Goal: Find contact information: Find contact information

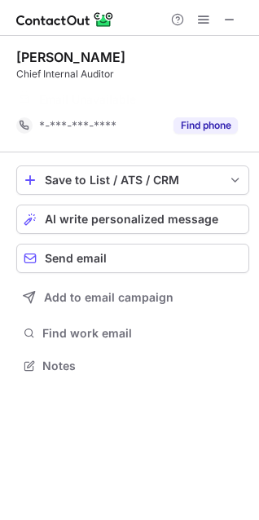
scroll to position [328, 259]
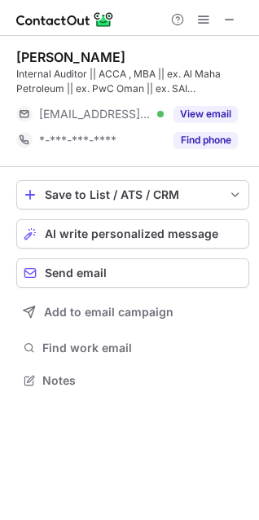
scroll to position [368, 259]
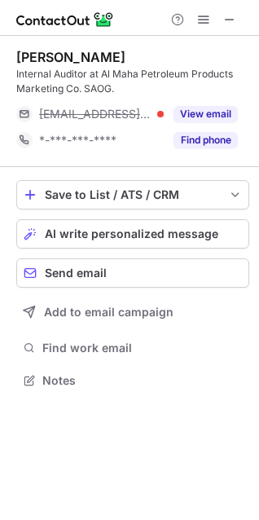
scroll to position [368, 259]
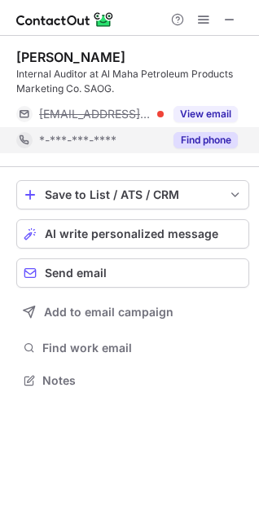
click at [213, 139] on button "Find phone" at bounding box center [206, 140] width 64 height 16
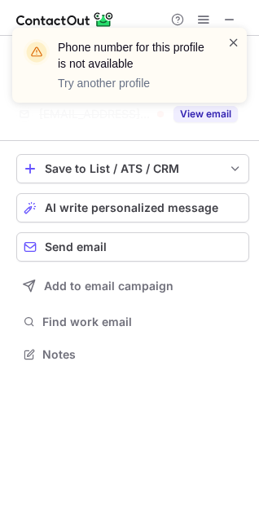
click at [236, 41] on span at bounding box center [233, 42] width 13 height 16
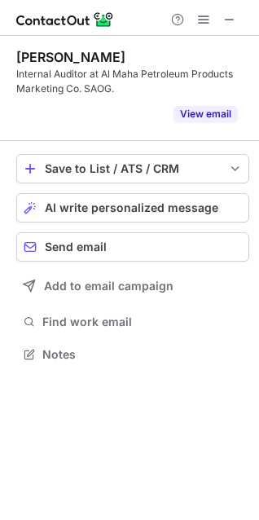
scroll to position [316, 259]
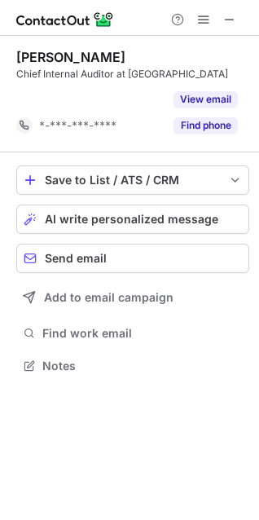
scroll to position [328, 259]
